Goal: Task Accomplishment & Management: Use online tool/utility

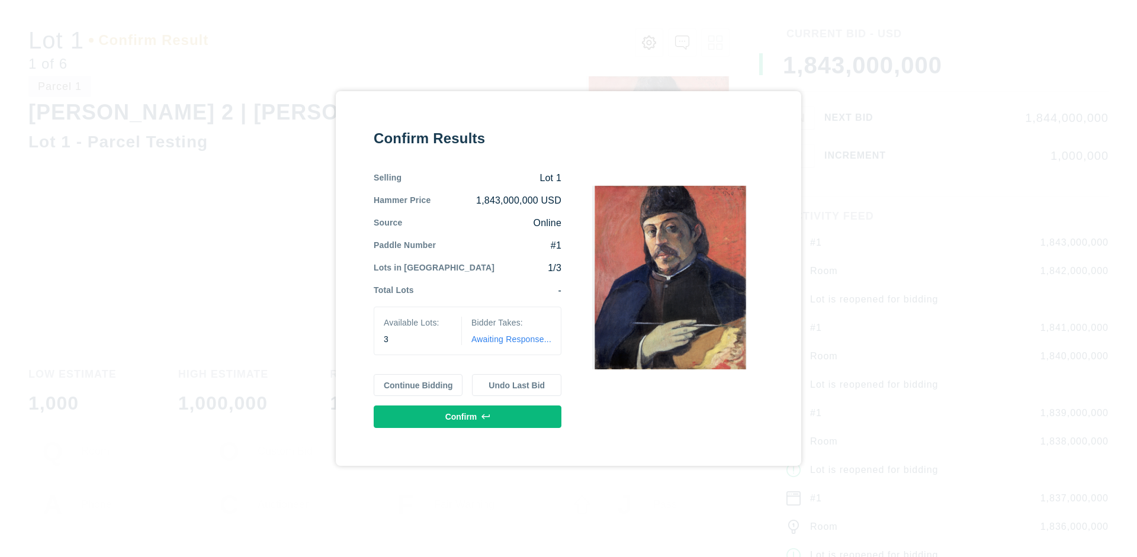
click at [419, 385] on button "Continue Bidding" at bounding box center [418, 385] width 89 height 22
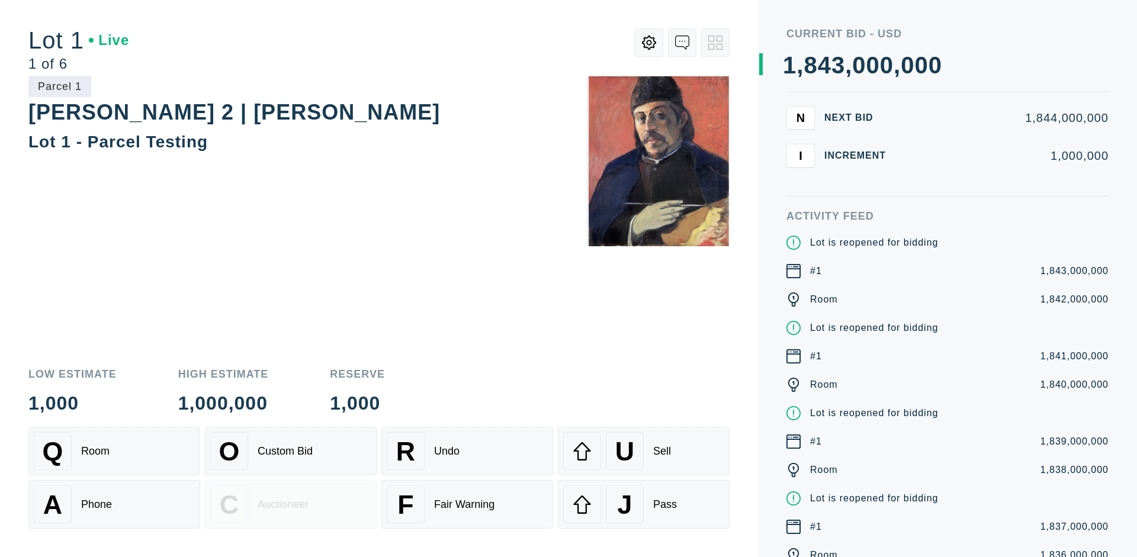
click at [114, 451] on div "Q Room" at bounding box center [114, 451] width 161 height 38
